Goal: Navigation & Orientation: Find specific page/section

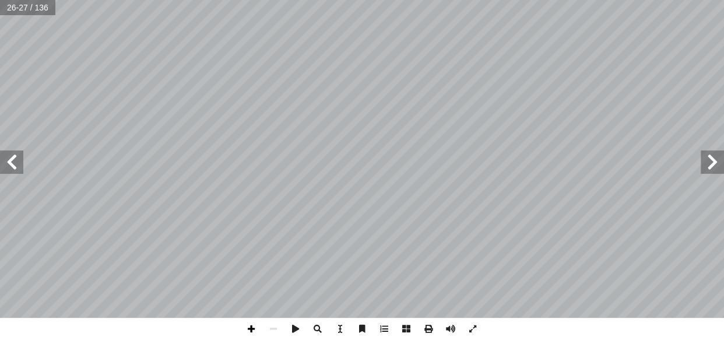
click at [251, 329] on span at bounding box center [251, 329] width 22 height 22
click at [367, 106] on html "الصفحة الرئيسية الصف الأول الصف الثاني الصف الثالث الصف الرابع الصف الخامس الصف…" at bounding box center [362, 53] width 724 height 106
click at [13, 154] on span at bounding box center [11, 161] width 23 height 23
click at [249, 326] on span at bounding box center [251, 329] width 22 height 22
click at [448, 0] on html "الصفحة الرئيسية الصف الأول الصف الثاني الصف الثالث الصف الرابع الصف الخامس الصف…" at bounding box center [362, 53] width 724 height 106
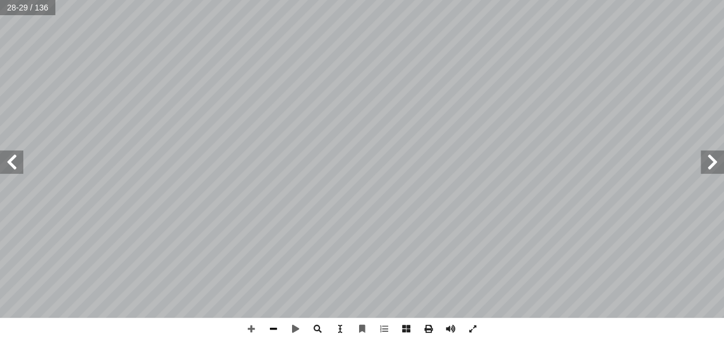
click at [277, 321] on span at bounding box center [273, 329] width 22 height 22
click at [245, 331] on span at bounding box center [251, 329] width 22 height 22
click at [9, 163] on span at bounding box center [11, 161] width 23 height 23
click at [269, 329] on span at bounding box center [273, 329] width 22 height 22
click at [252, 326] on span at bounding box center [251, 329] width 22 height 22
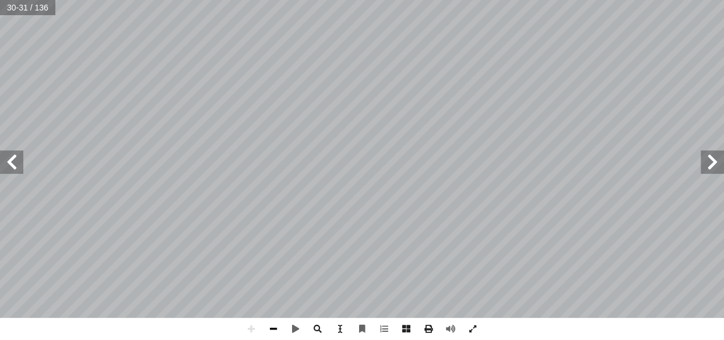
click at [276, 328] on span at bounding box center [273, 329] width 22 height 22
click at [250, 326] on span at bounding box center [251, 329] width 22 height 22
click at [268, 323] on span at bounding box center [273, 329] width 22 height 22
